Goal: Task Accomplishment & Management: Use online tool/utility

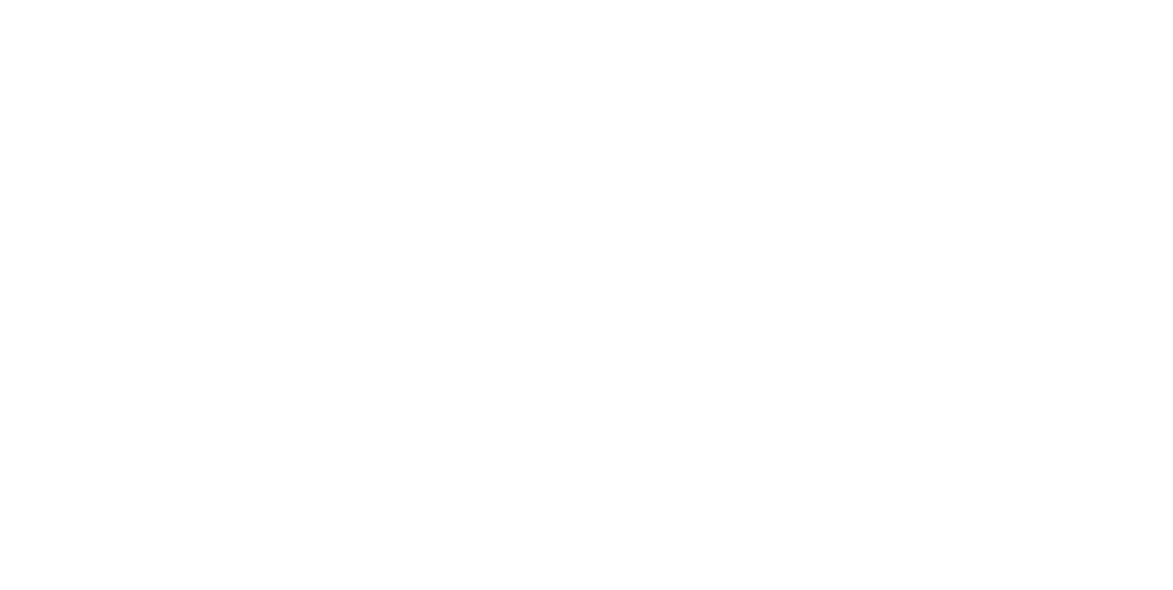
scroll to position [340, 0]
click at [243, 262] on button "Tracking" at bounding box center [156, 252] width 174 height 46
click at [333, 517] on span at bounding box center [323, 521] width 18 height 18
click at [719, 444] on button "button" at bounding box center [707, 455] width 23 height 23
click at [1172, 576] on div "[PERSON_NAME]" at bounding box center [586, 585] width 1173 height 19
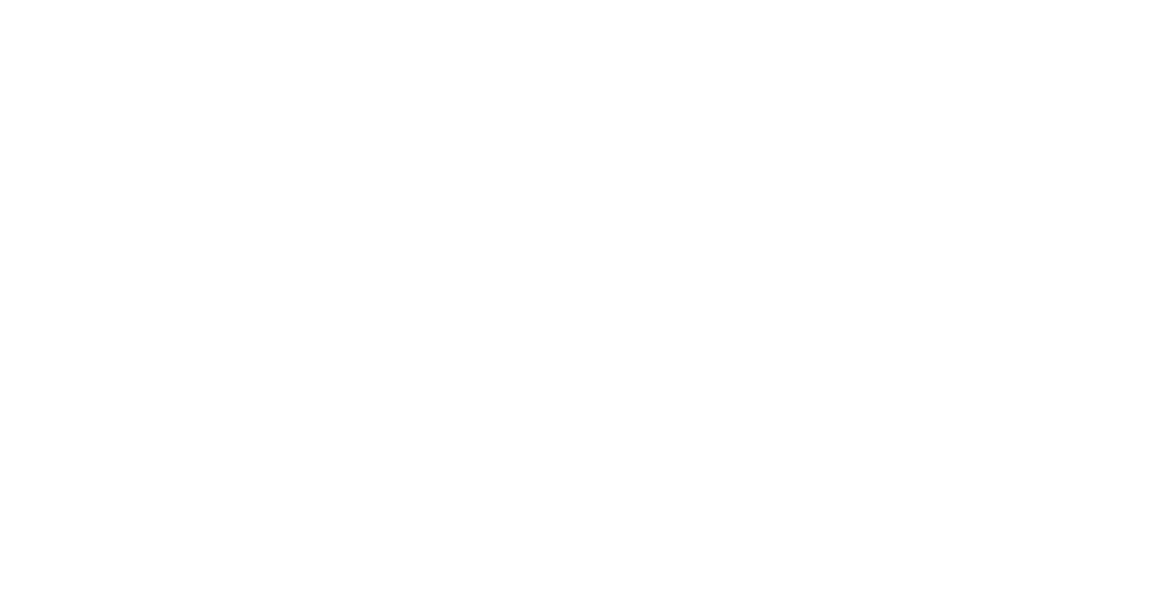
click at [579, 296] on button "Clock On" at bounding box center [528, 290] width 101 height 29
click at [737, 449] on button "button" at bounding box center [725, 455] width 23 height 23
click at [1172, 480] on div "[PERSON_NAME]" at bounding box center [586, 489] width 1173 height 19
click at [579, 291] on button "Clock Off" at bounding box center [528, 290] width 101 height 29
click at [980, 107] on button "Close" at bounding box center [947, 101] width 67 height 29
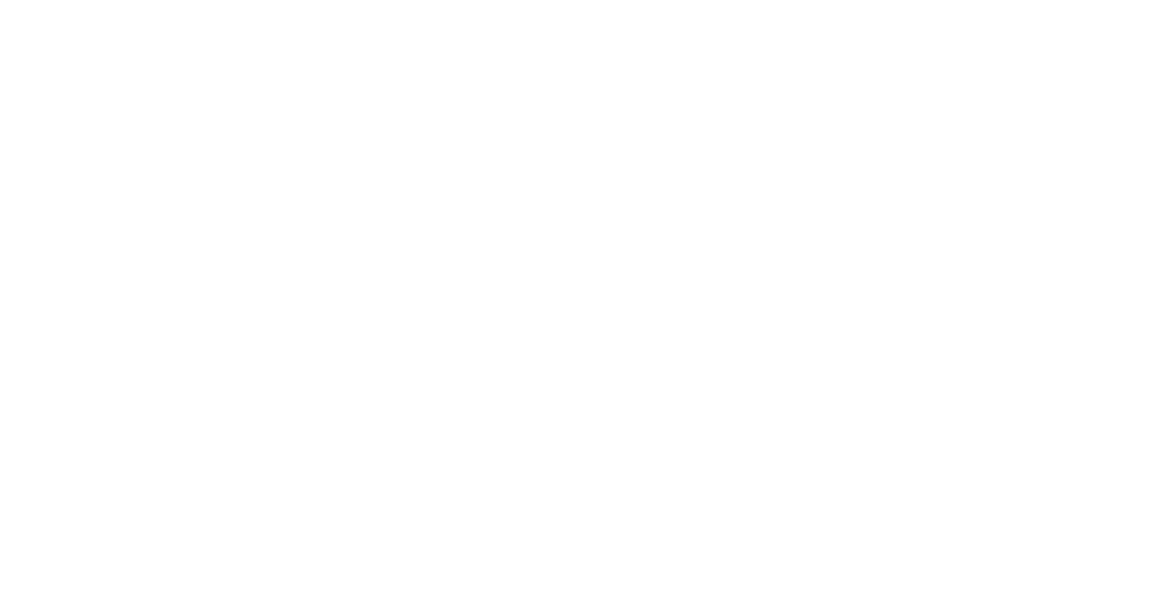
scroll to position [115, 0]
click at [170, 251] on div "Tracking" at bounding box center [144, 252] width 50 height 16
click at [333, 530] on span at bounding box center [323, 521] width 18 height 18
click at [714, 455] on icon "button" at bounding box center [709, 456] width 9 height 10
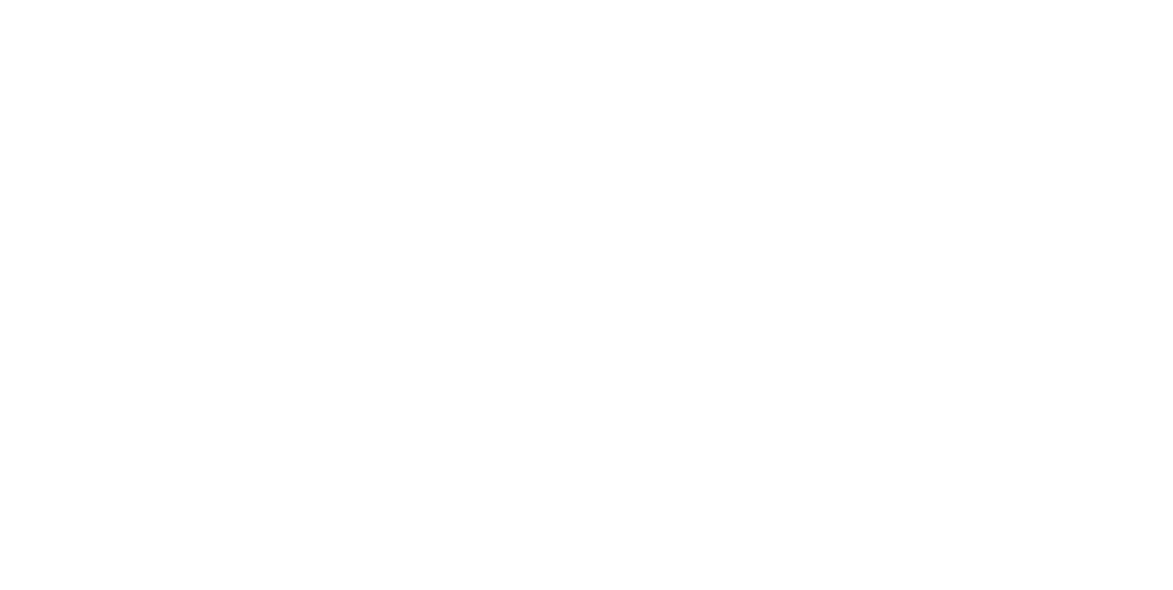
click at [579, 285] on button "Clock On" at bounding box center [528, 290] width 101 height 29
click at [980, 104] on button "Close" at bounding box center [947, 101] width 67 height 29
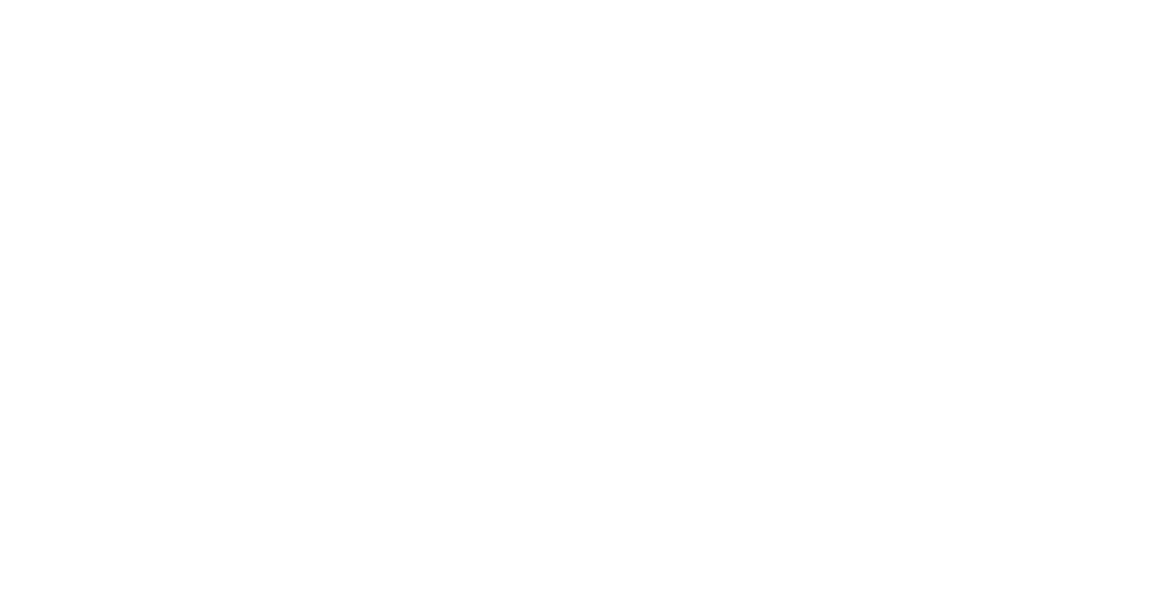
click at [980, 104] on button "Close" at bounding box center [947, 101] width 67 height 29
click at [243, 137] on button "Collaborate" at bounding box center [156, 160] width 174 height 46
